Goal: Find specific page/section: Find specific page/section

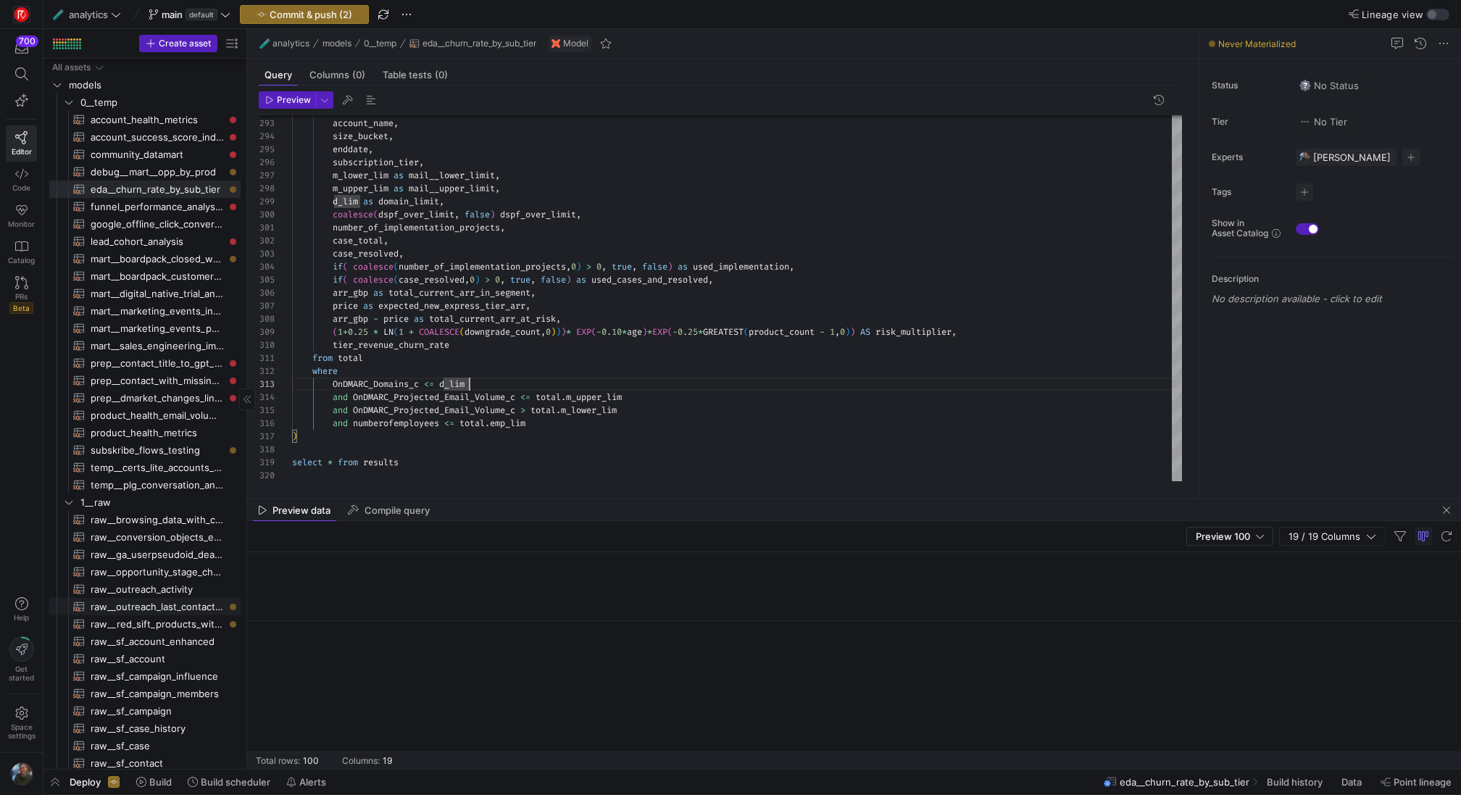
scroll to position [0, 1664]
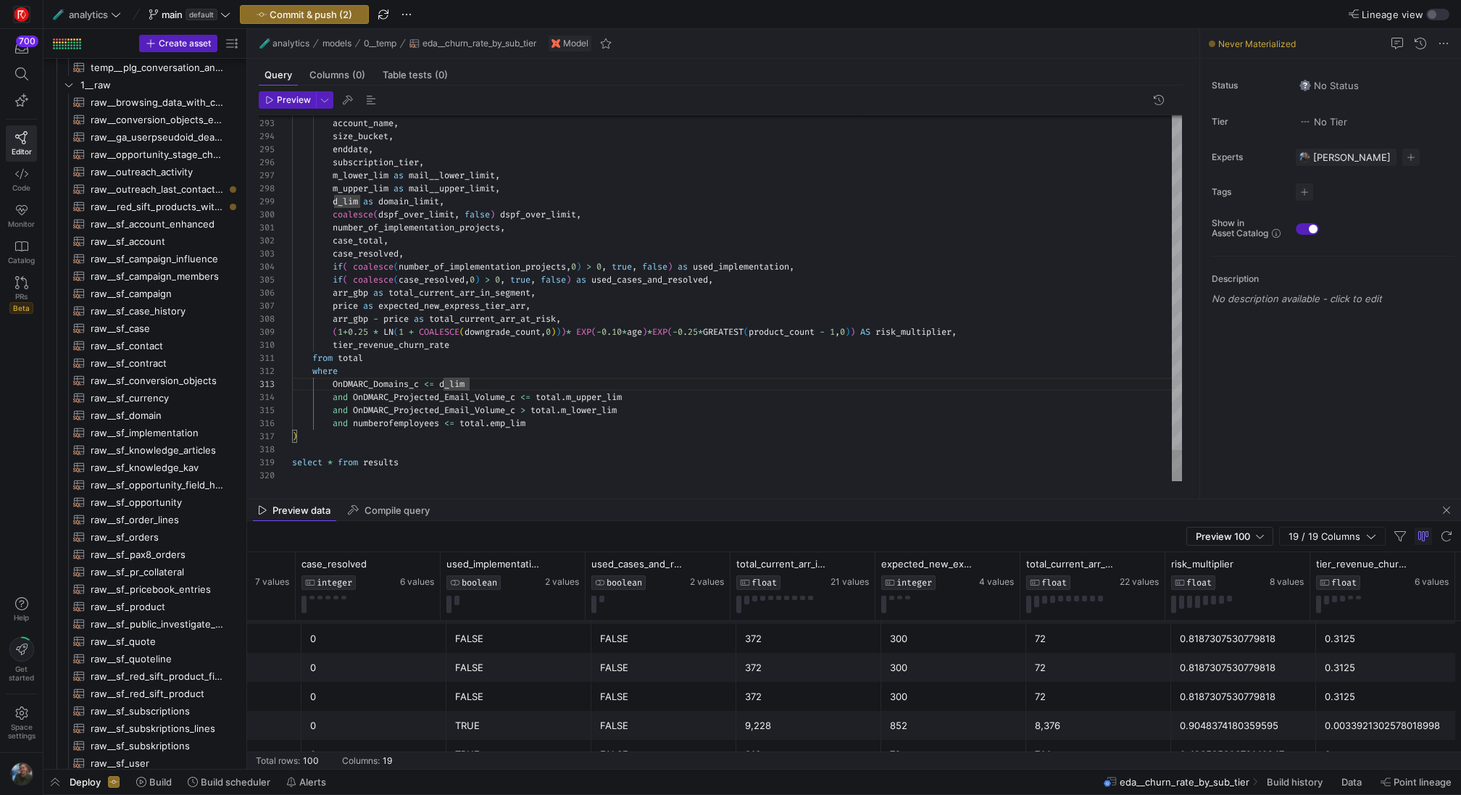
type textarea "number_of_implementation_projects, case_total, case_resolved, if( coalesce(numb…"
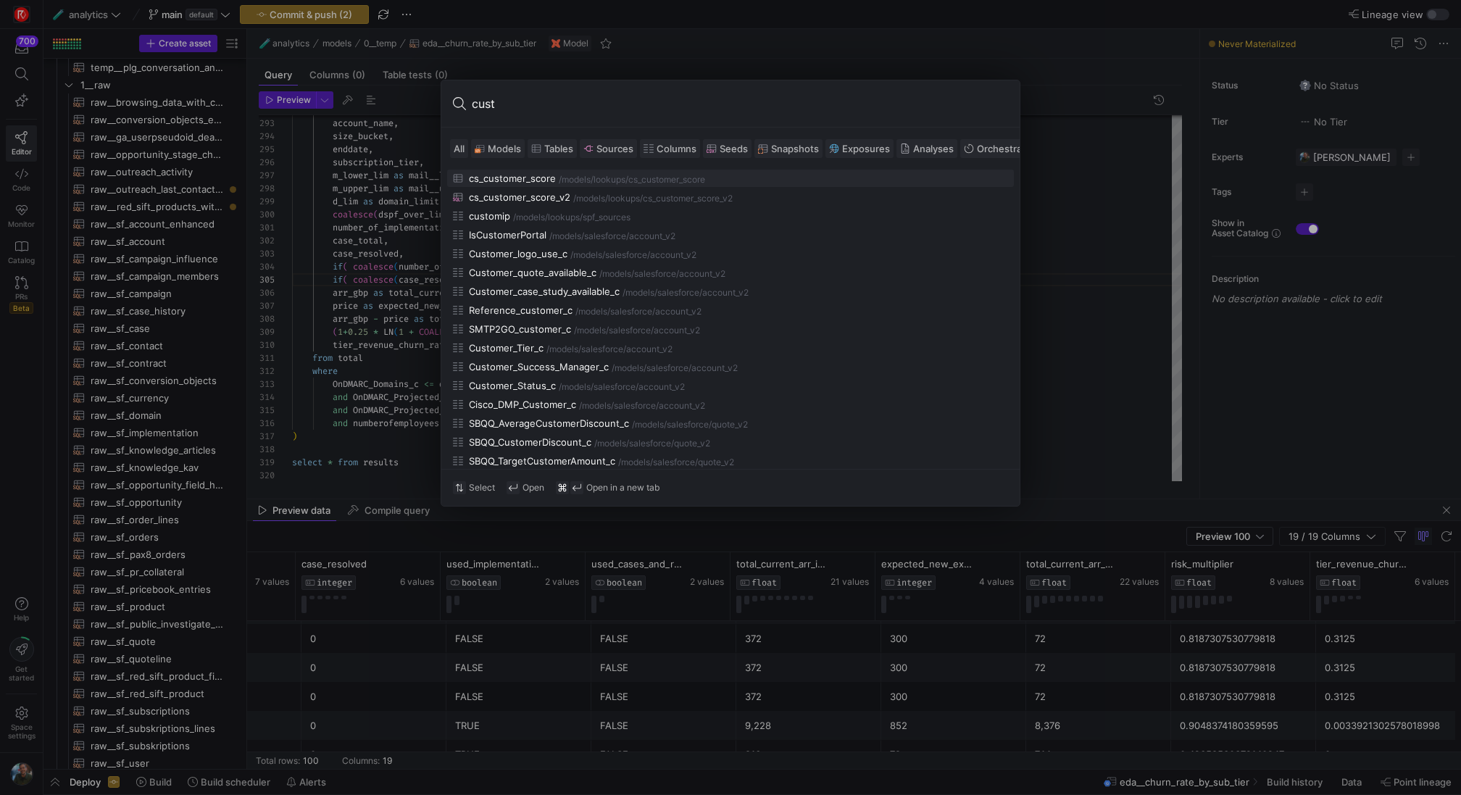
type input "cust"
click at [502, 147] on span "Models" at bounding box center [504, 149] width 33 height 12
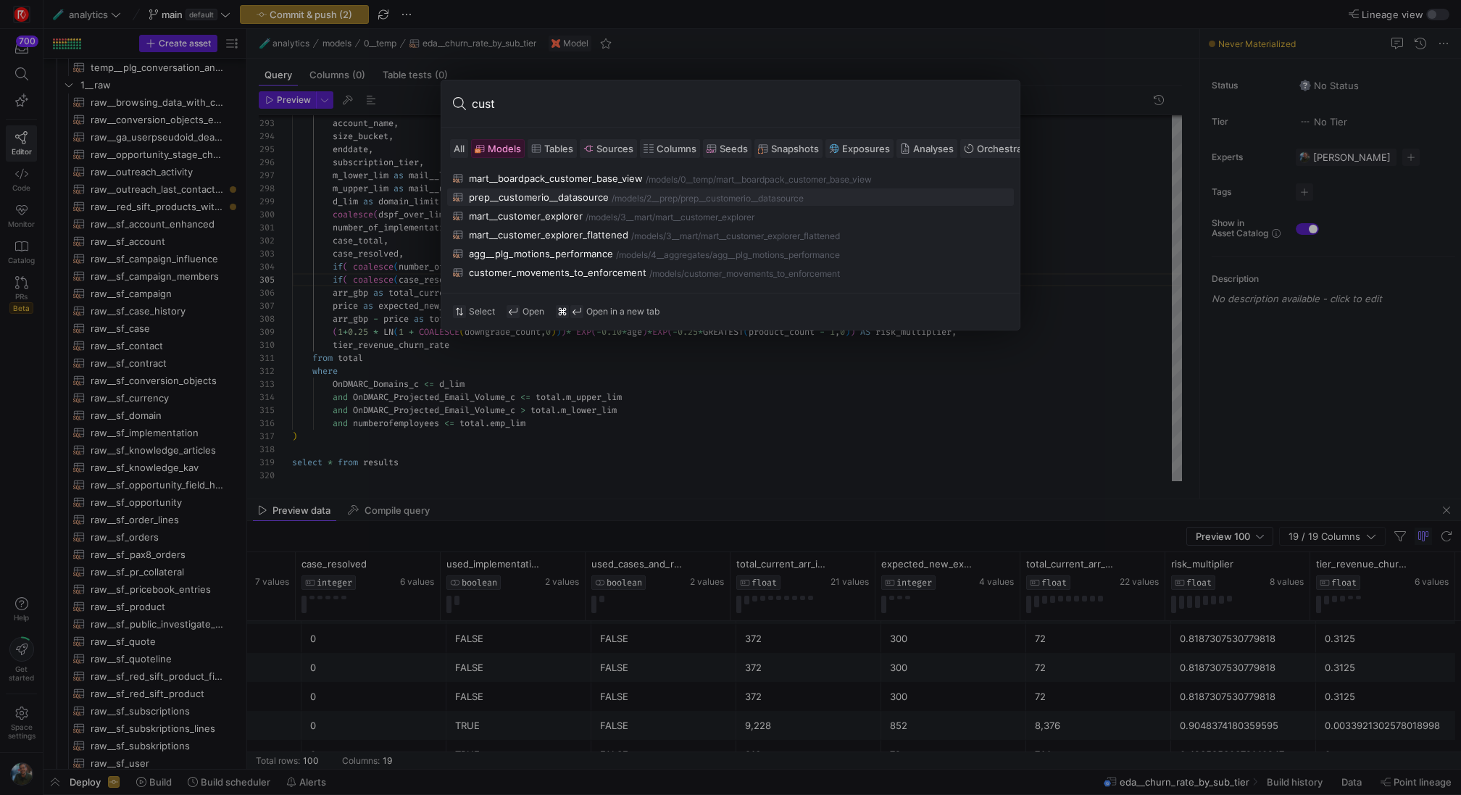
click at [517, 202] on button "prep__customerio__datasource /models/ 2__prep /prep__customerio__datasource" at bounding box center [730, 196] width 567 height 17
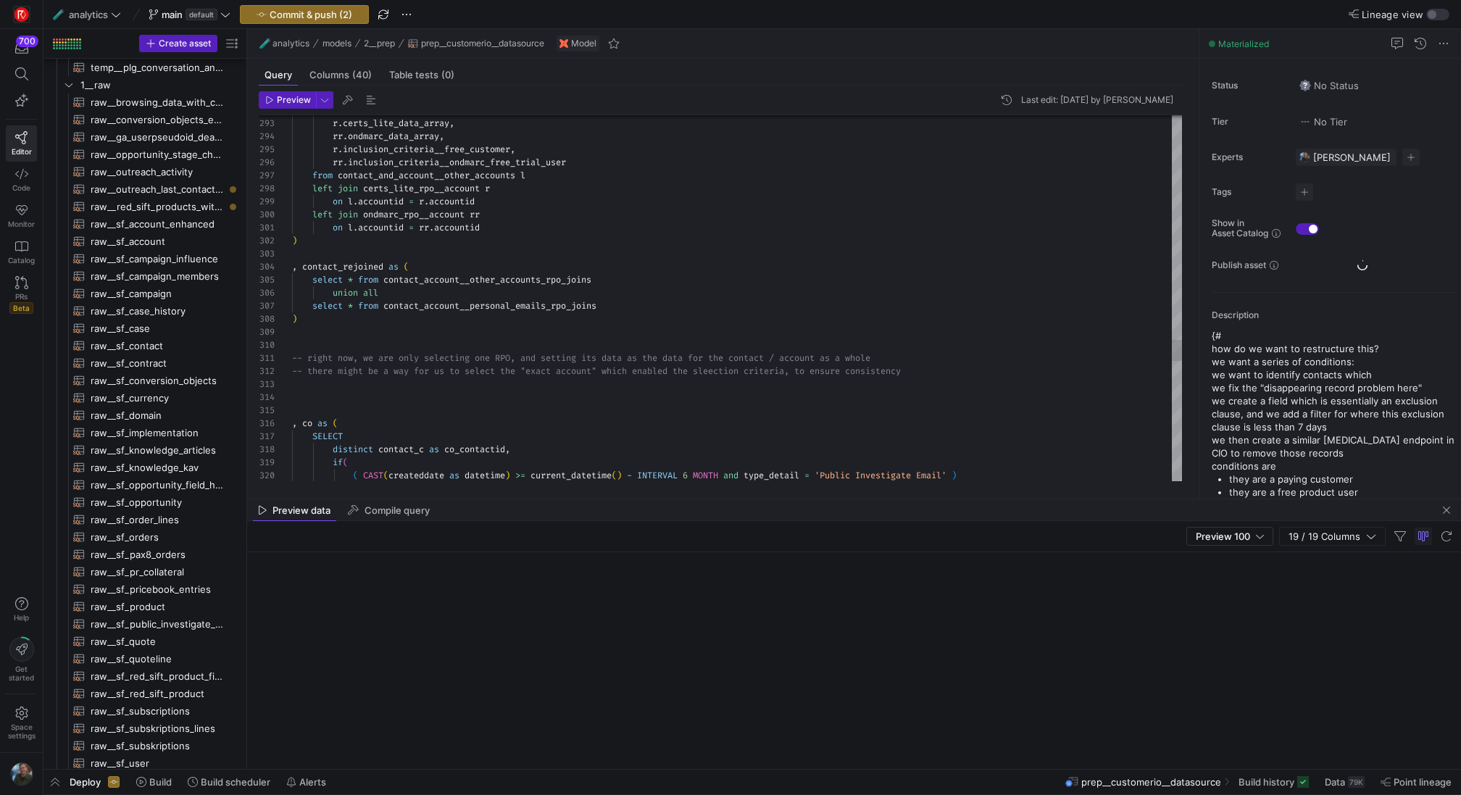
scroll to position [576, 0]
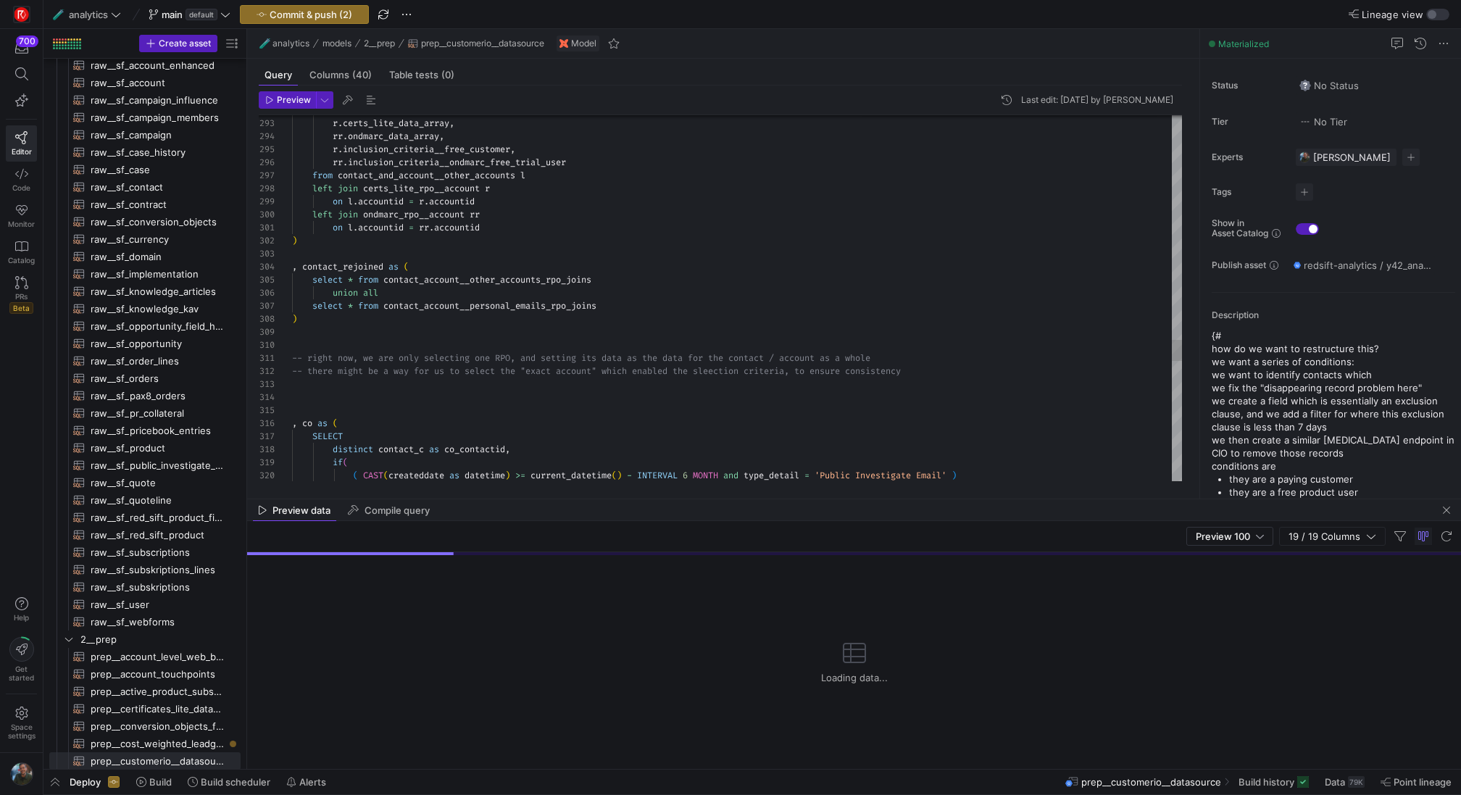
type textarea "-- right now, we are only selecting one RPO, and setting its data as the data f…"
type textarea "time"
type textarea "c.gpt_persona_seniority_c as gpt__seniority, gdpr_email_phone_consent_c as comm…"
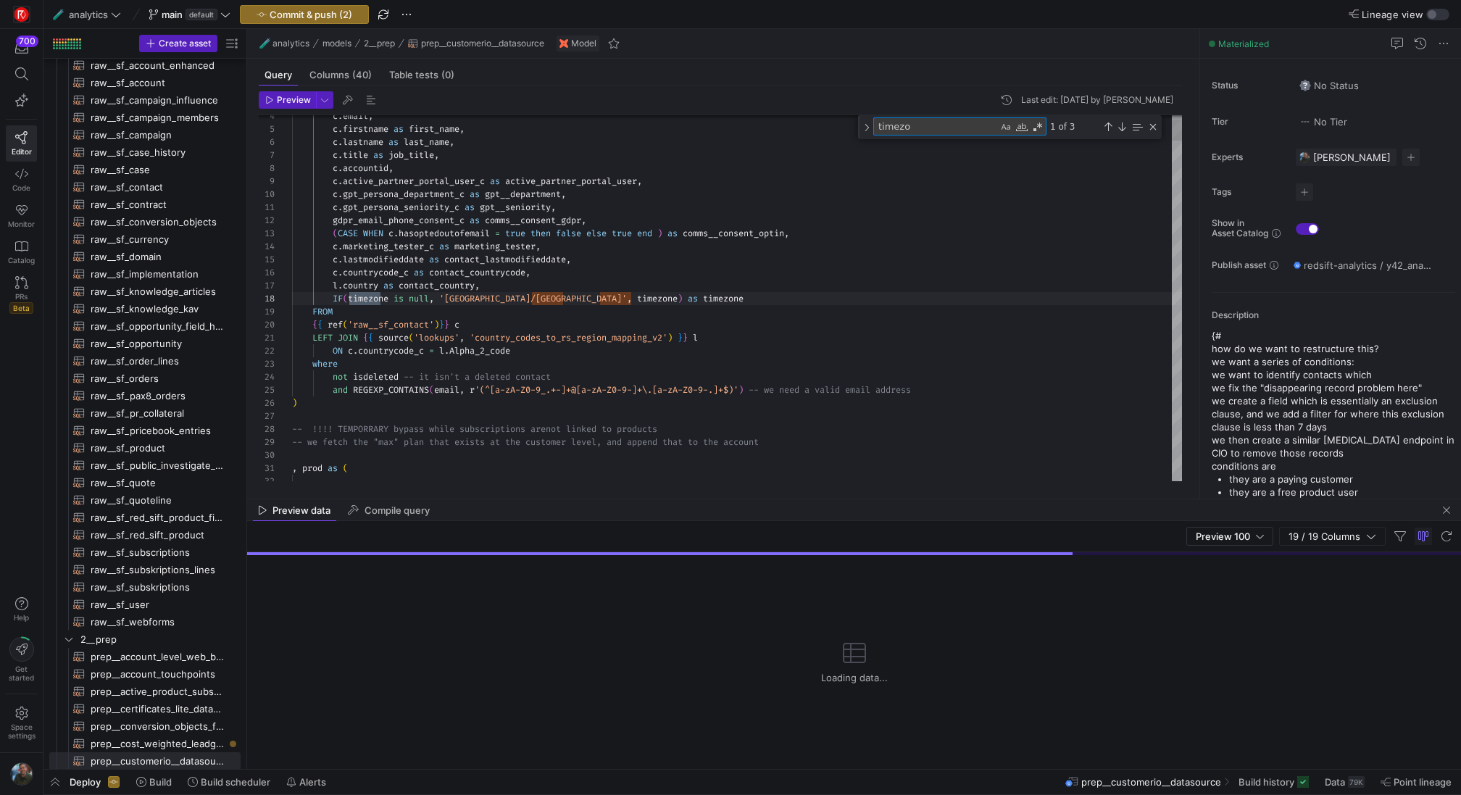
scroll to position [130, 88]
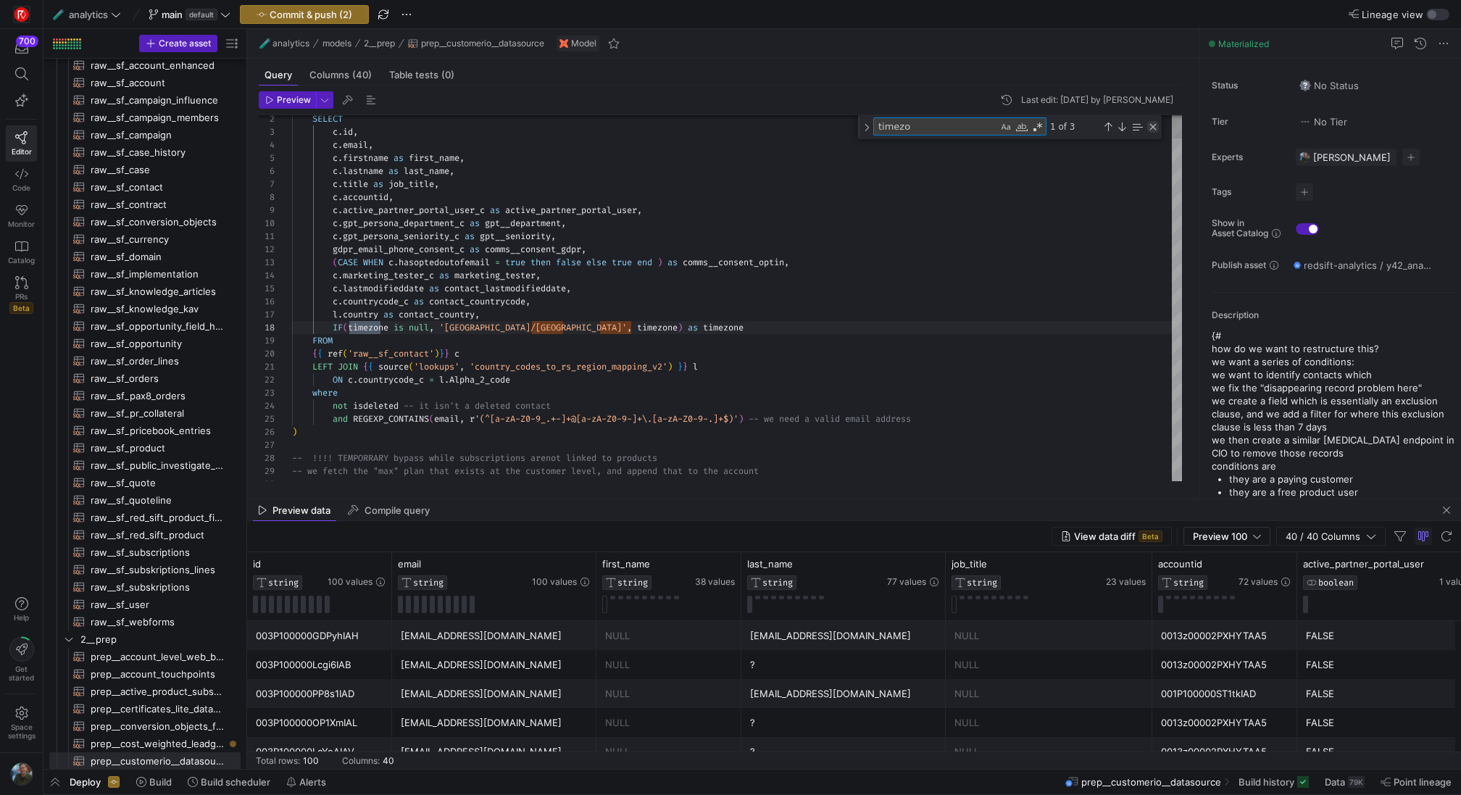
type textarea "timezo"
click at [1152, 129] on div "Close (Escape)" at bounding box center [1154, 127] width 12 height 12
